Goal: Navigation & Orientation: Find specific page/section

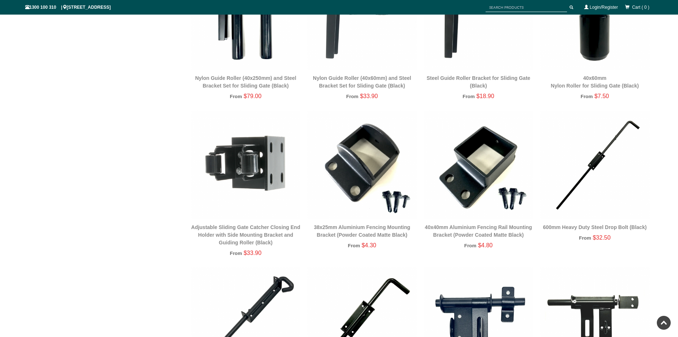
scroll to position [894, 0]
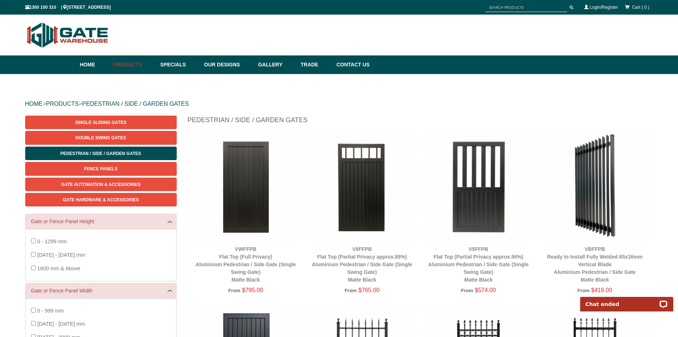
click at [601, 174] on img at bounding box center [594, 186] width 109 height 109
